Goal: Find specific page/section: Find specific page/section

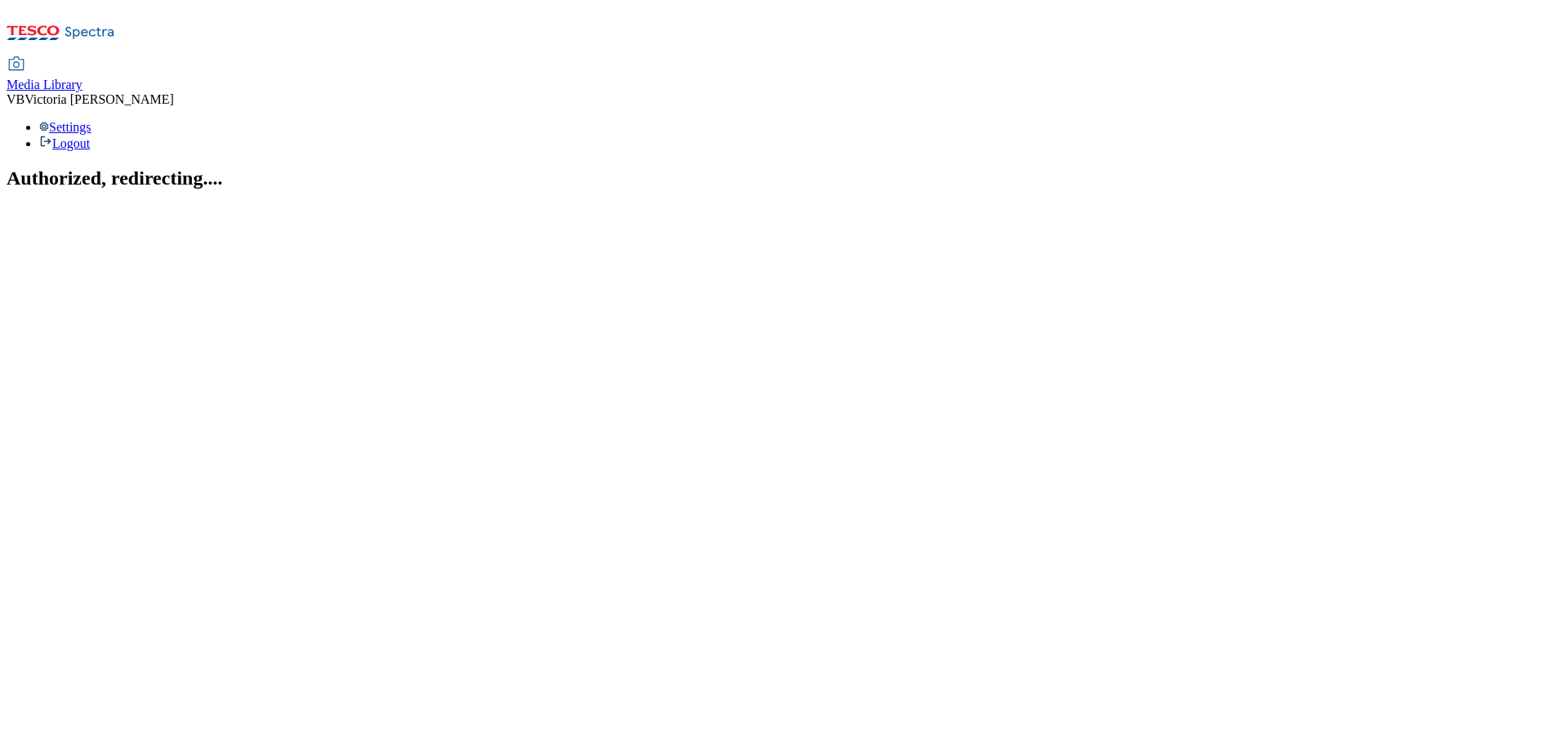
drag, startPoint x: 237, startPoint y: 30, endPoint x: 232, endPoint y: 43, distance: 13.9
click at [83, 77] on span "Media Library" at bounding box center [45, 84] width 76 height 14
